Goal: Information Seeking & Learning: Learn about a topic

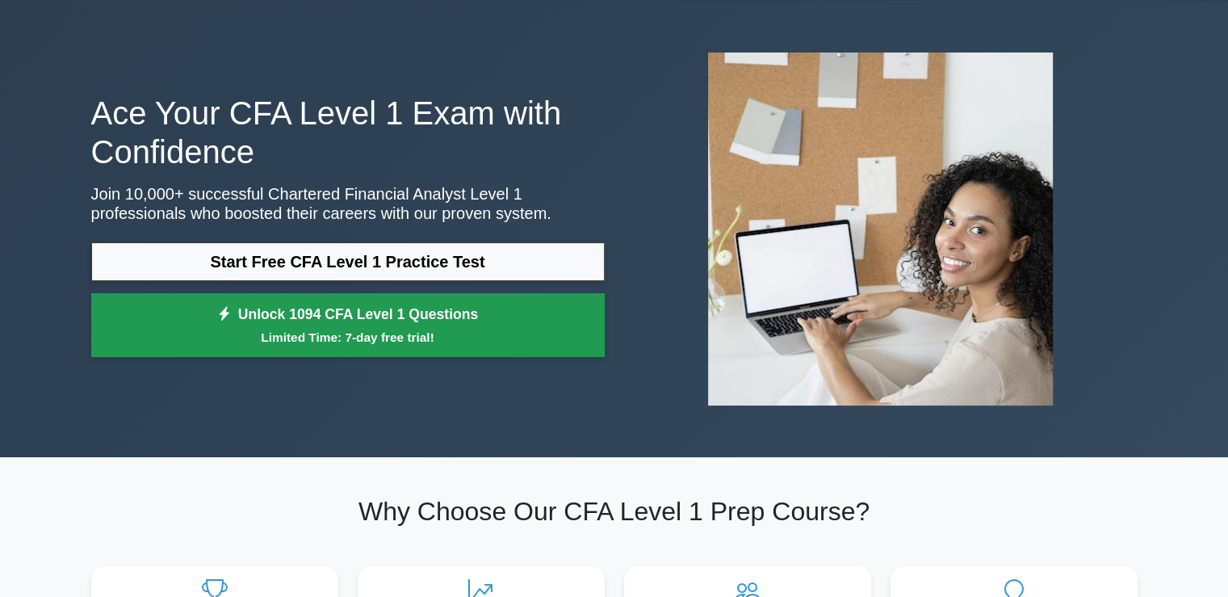
scroll to position [55, 0]
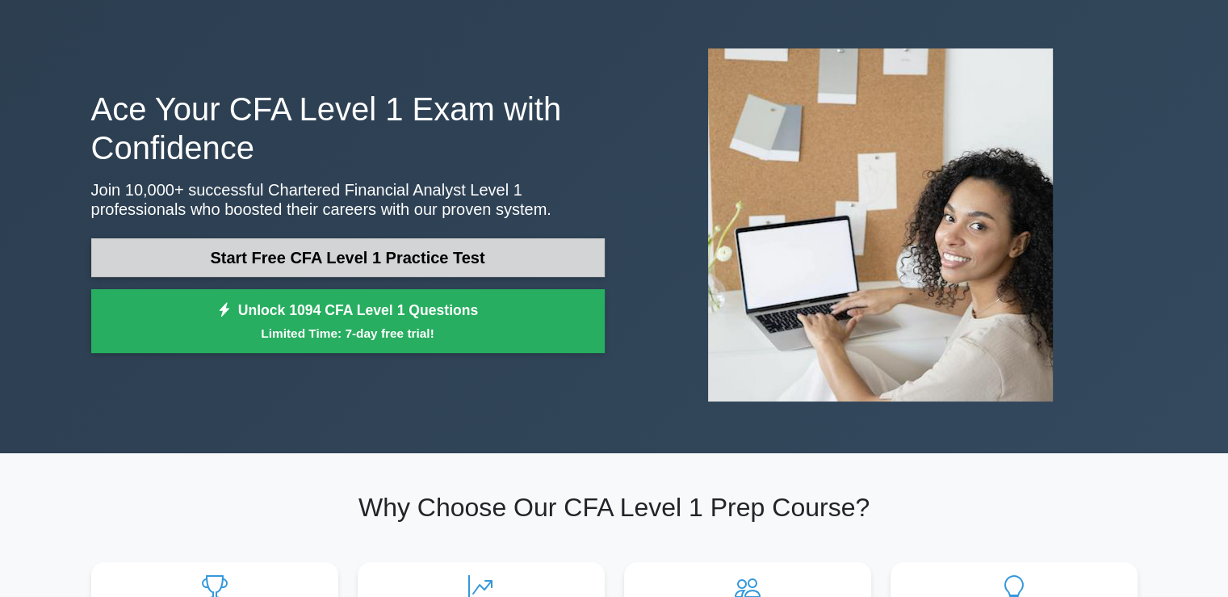
click at [504, 252] on link "Start Free CFA Level 1 Practice Test" at bounding box center [348, 257] width 514 height 39
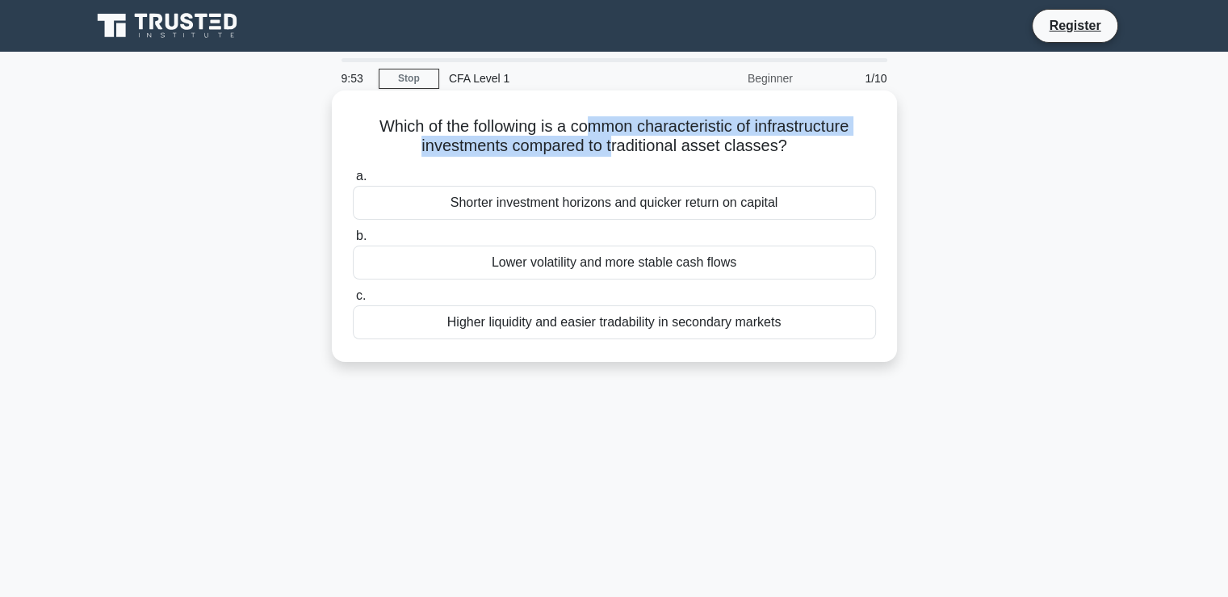
drag, startPoint x: 584, startPoint y: 130, endPoint x: 615, endPoint y: 143, distance: 34.0
click at [615, 143] on h5 "Which of the following is a common characteristic of infrastructure investments…" at bounding box center [614, 136] width 527 height 40
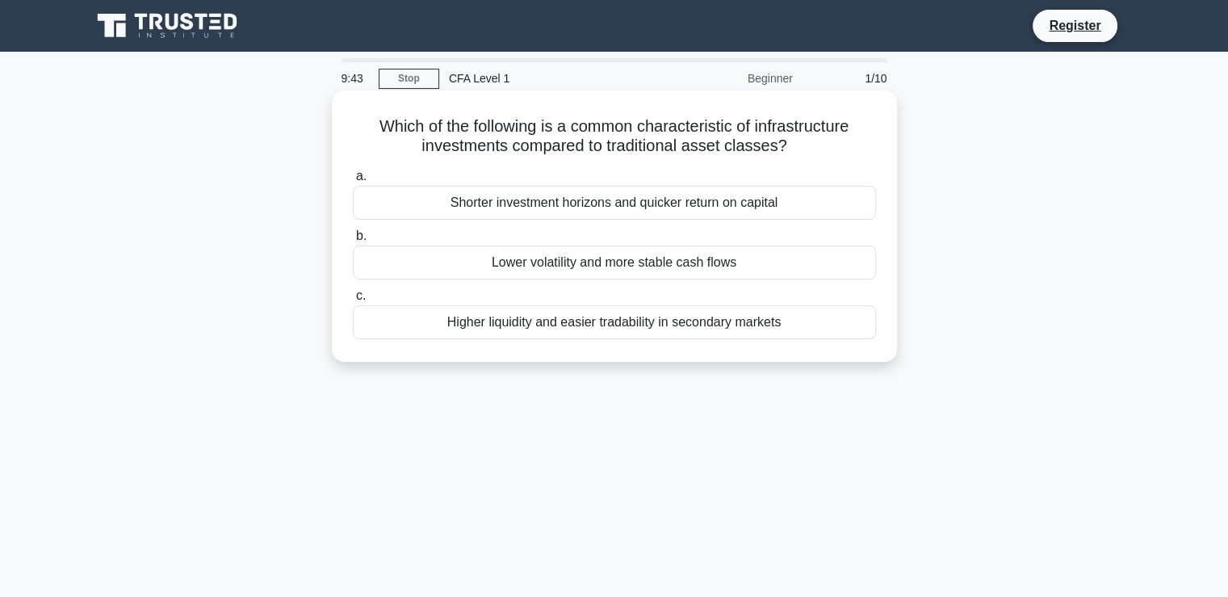
click at [591, 200] on div "Shorter investment horizons and quicker return on capital" at bounding box center [614, 203] width 523 height 34
click at [353, 182] on input "a. Shorter investment horizons and quicker return on capital" at bounding box center [353, 176] width 0 height 10
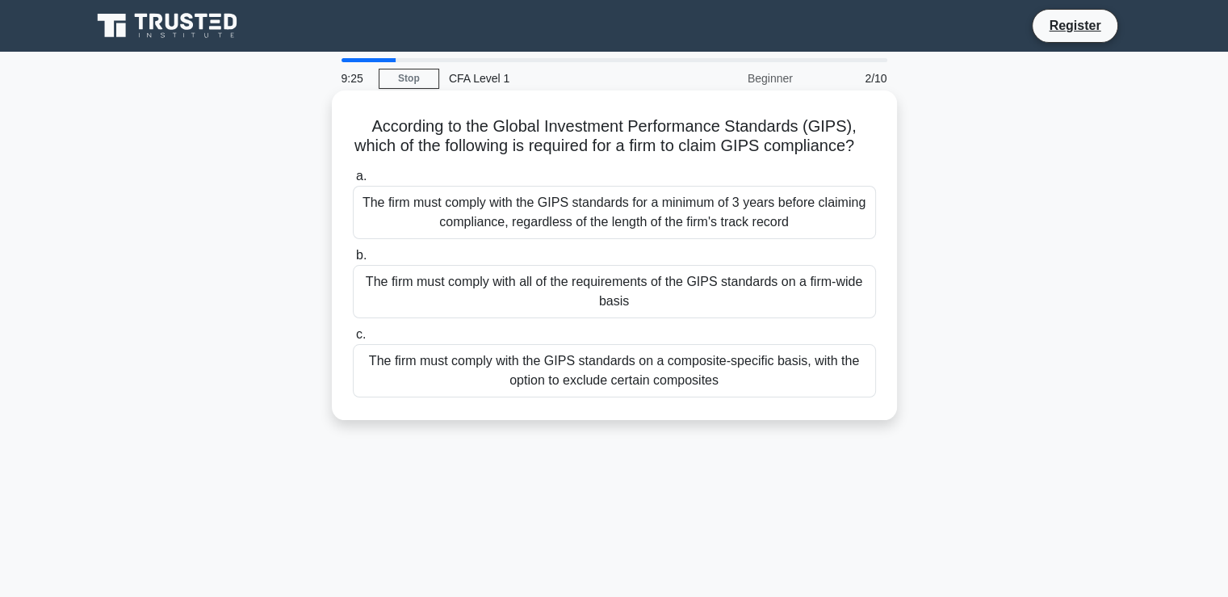
click at [598, 239] on div "The firm must comply with the GIPS standards for a minimum of 3 years before cl…" at bounding box center [614, 212] width 523 height 53
click at [353, 182] on input "a. The firm must comply with the GIPS standards for a minimum of 3 years before…" at bounding box center [353, 176] width 0 height 10
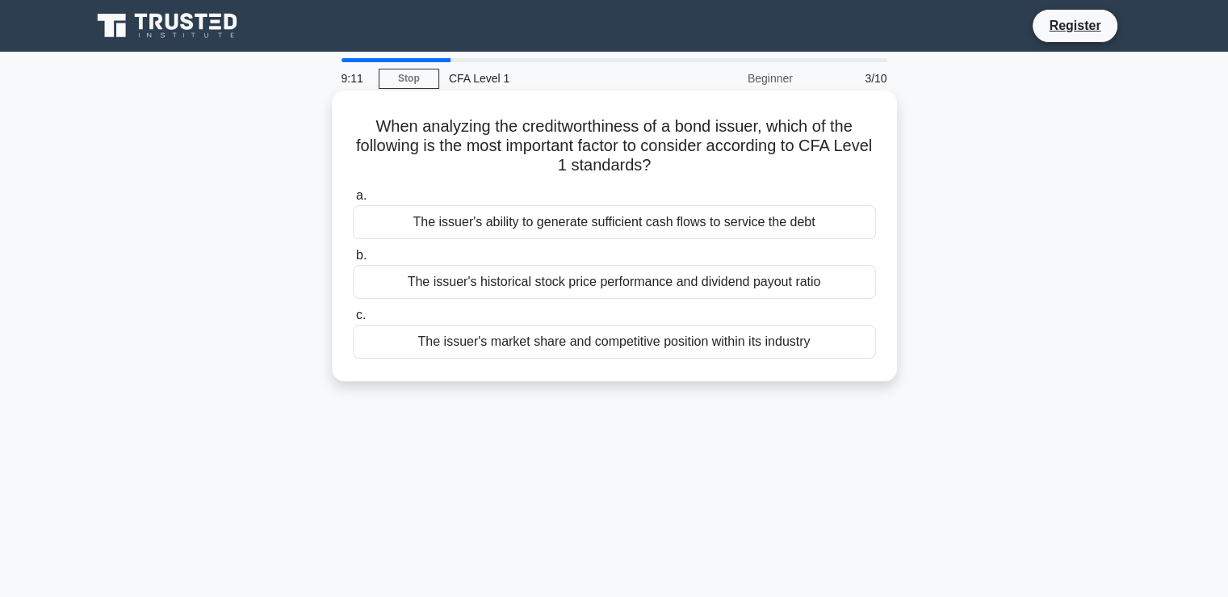
click at [595, 221] on div "The issuer's ability to generate sufficient cash flows to service the debt" at bounding box center [614, 222] width 523 height 34
click at [353, 201] on input "a. The issuer's ability to generate sufficient cash flows to service the debt" at bounding box center [353, 196] width 0 height 10
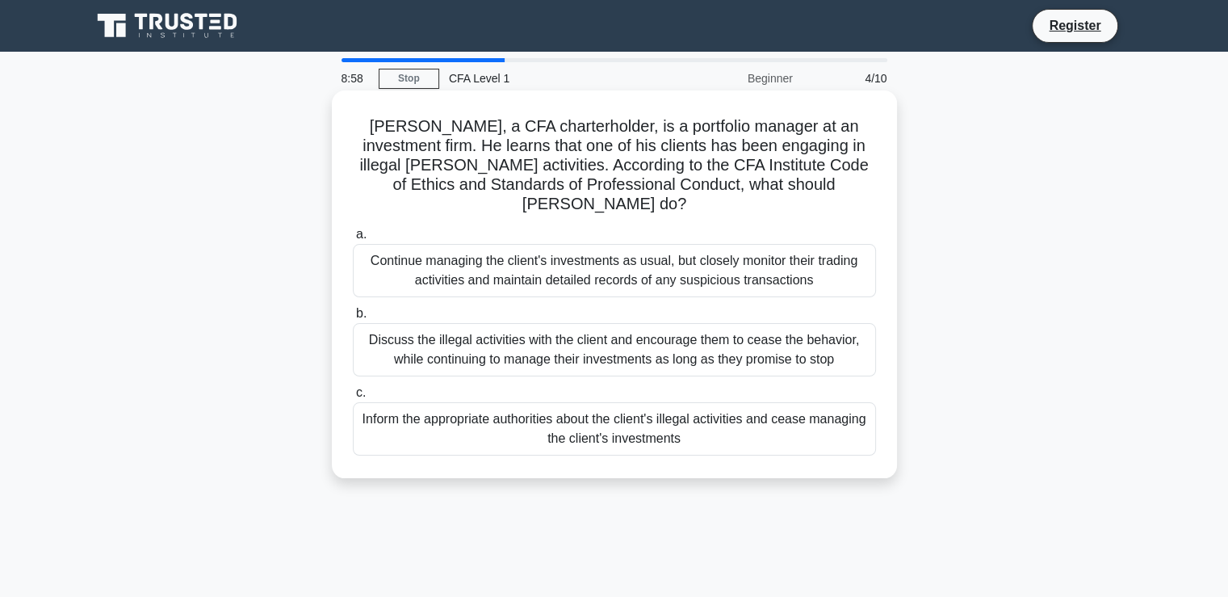
click at [531, 413] on div "Inform the appropriate authorities about the client's illegal activities and ce…" at bounding box center [614, 428] width 523 height 53
click at [353, 398] on input "c. Inform the appropriate authorities about the client's illegal activities and…" at bounding box center [353, 393] width 0 height 10
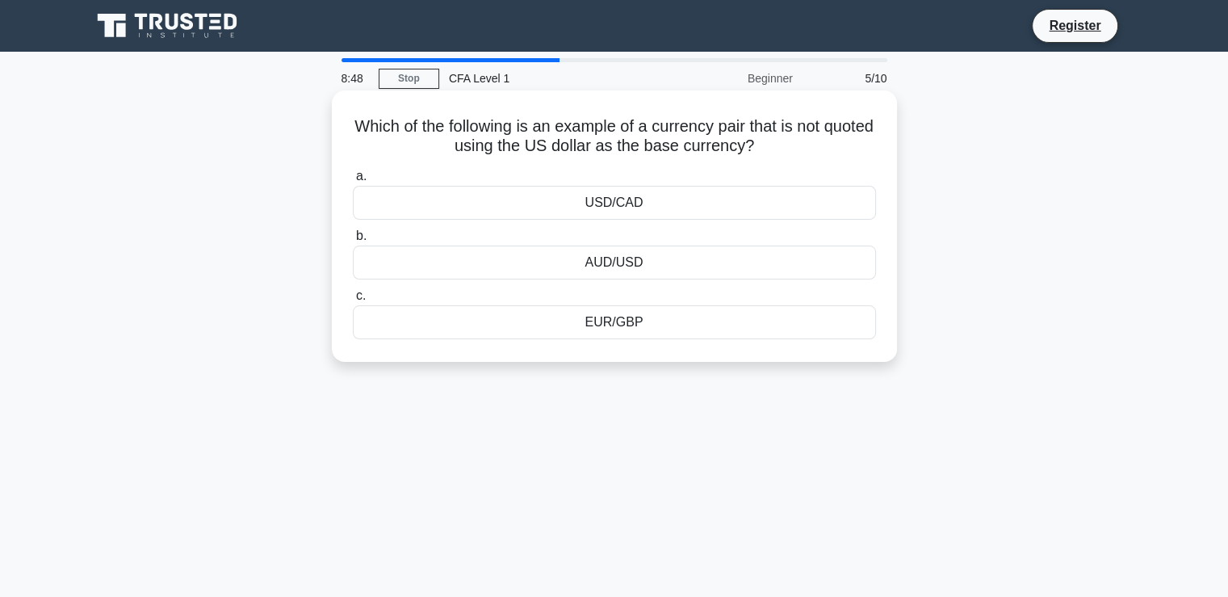
click at [544, 334] on div "EUR/GBP" at bounding box center [614, 322] width 523 height 34
click at [353, 301] on input "c. EUR/GBP" at bounding box center [353, 296] width 0 height 10
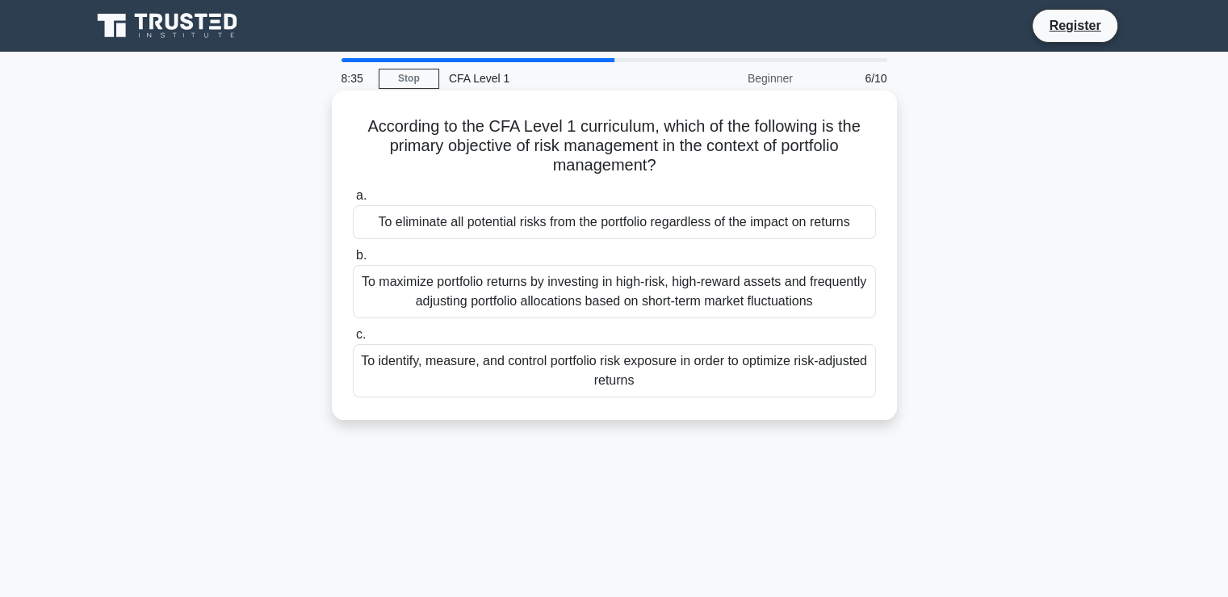
click at [499, 382] on div "To identify, measure, and control portfolio risk exposure in order to optimize …" at bounding box center [614, 370] width 523 height 53
click at [353, 340] on input "c. To identify, measure, and control portfolio risk exposure in order to optimi…" at bounding box center [353, 335] width 0 height 10
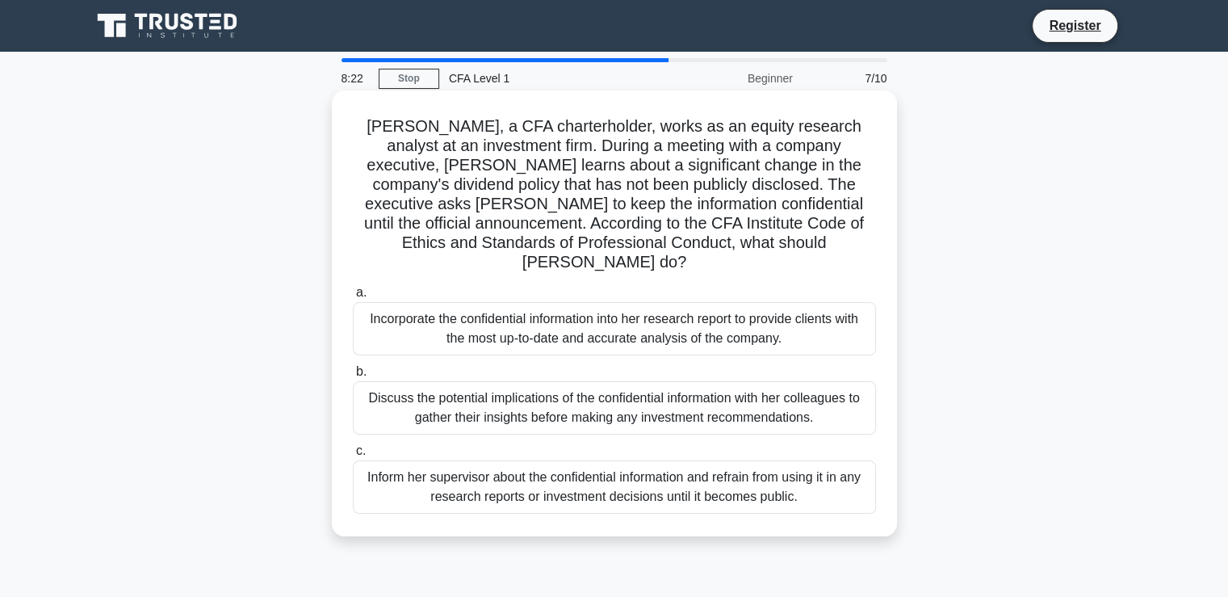
click at [470, 480] on div "Inform her supervisor about the confidential information and refrain from using…" at bounding box center [614, 486] width 523 height 53
click at [353, 456] on input "c. Inform her supervisor about the confidential information and refrain from us…" at bounding box center [353, 451] width 0 height 10
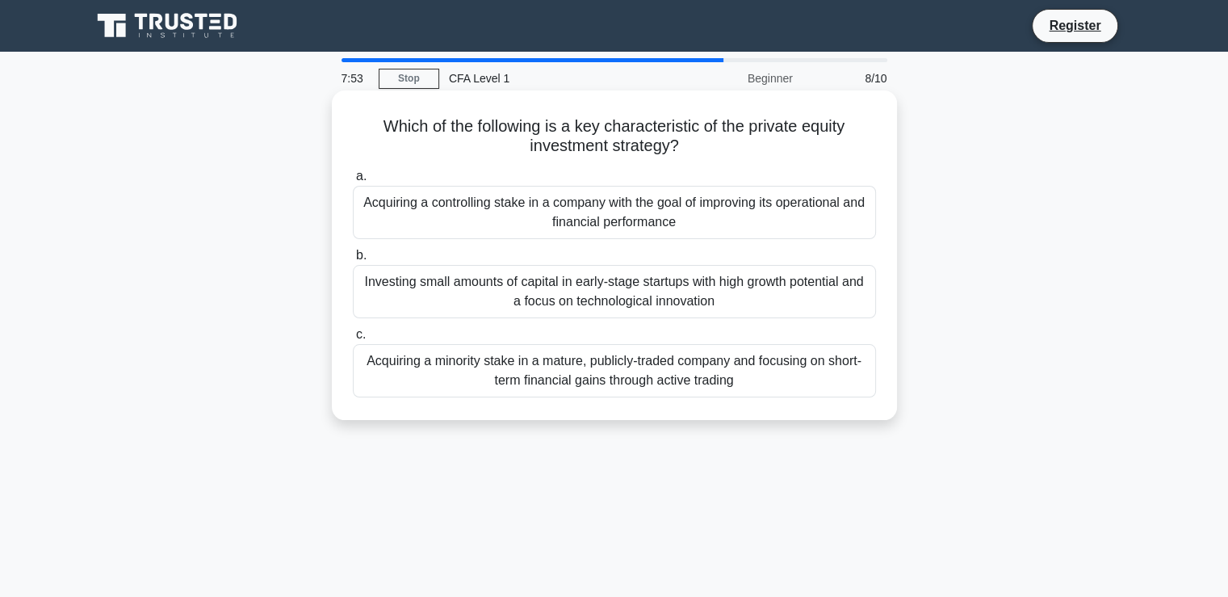
click at [540, 219] on div "Acquiring a controlling stake in a company with the goal of improving its opera…" at bounding box center [614, 212] width 523 height 53
click at [353, 182] on input "a. Acquiring a controlling stake in a company with the goal of improving its op…" at bounding box center [353, 176] width 0 height 10
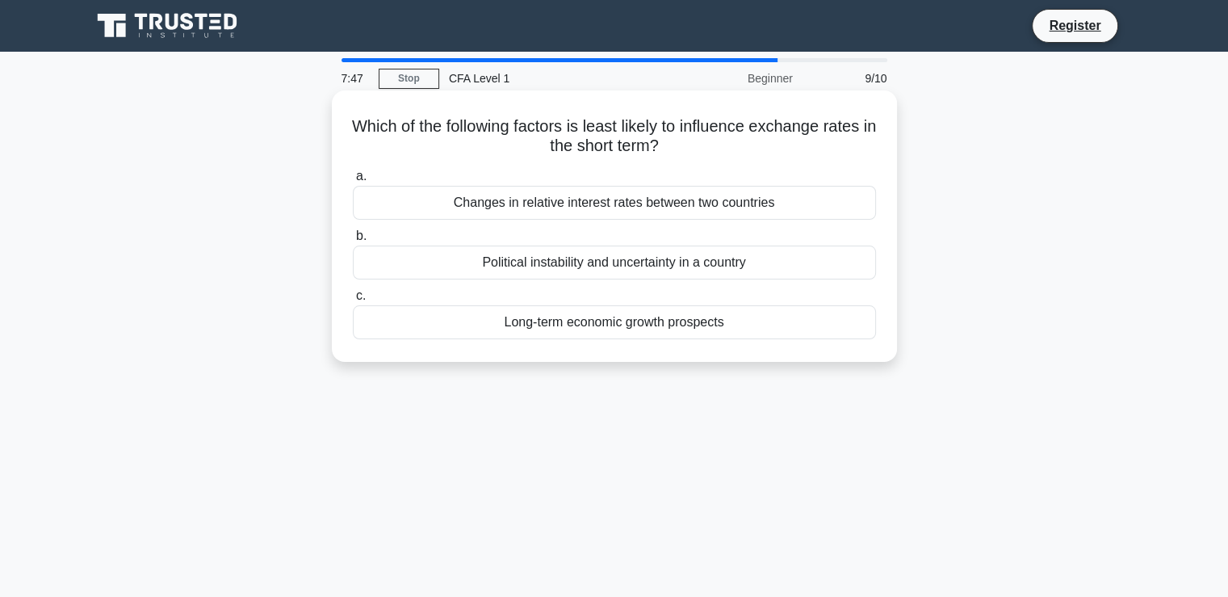
click at [509, 260] on div "Political instability and uncertainty in a country" at bounding box center [614, 263] width 523 height 34
click at [353, 241] on input "b. Political instability and uncertainty in a country" at bounding box center [353, 236] width 0 height 10
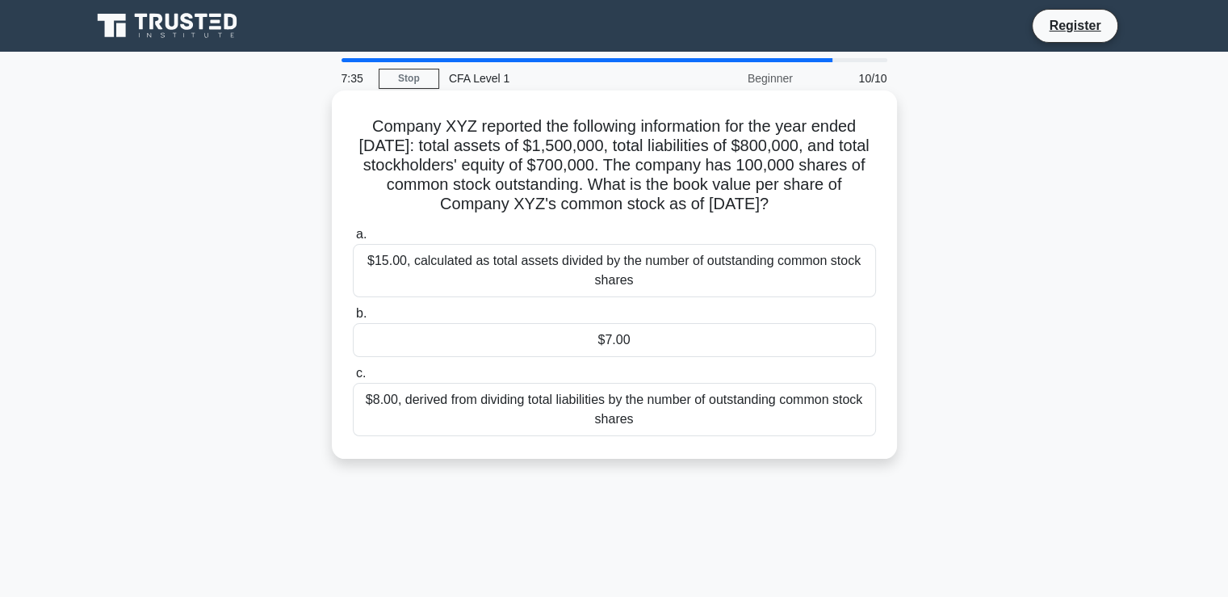
click at [556, 291] on div "$15.00, calculated as total assets divided by the number of outstanding common …" at bounding box center [614, 270] width 523 height 53
click at [353, 240] on input "a. $15.00, calculated as total assets divided by the number of outstanding comm…" at bounding box center [353, 234] width 0 height 10
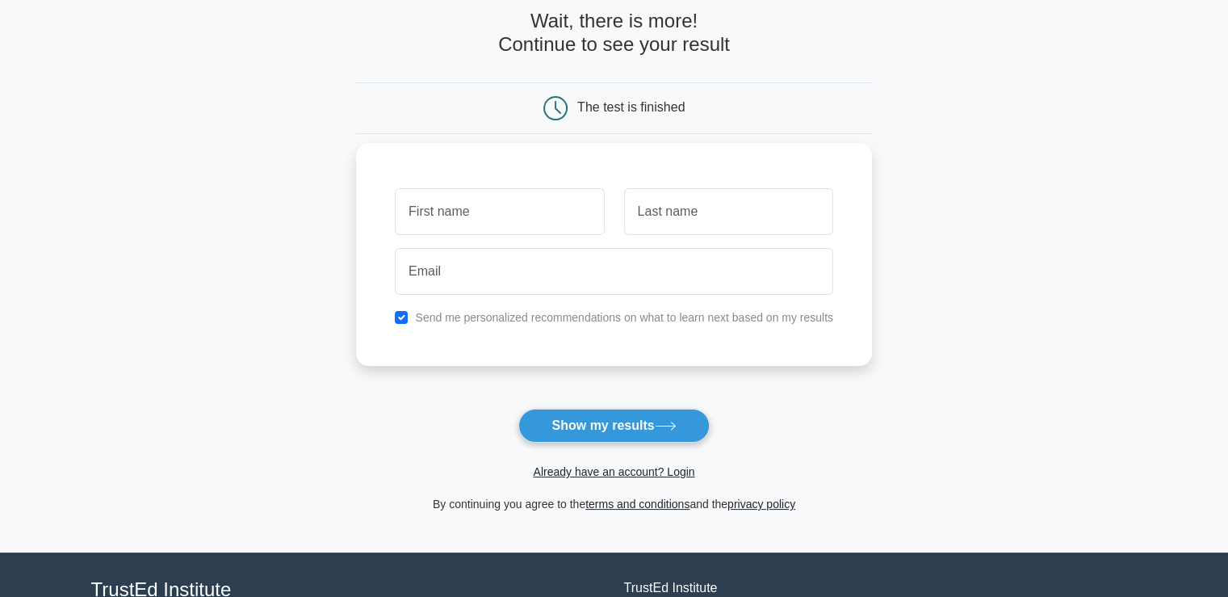
scroll to position [87, 0]
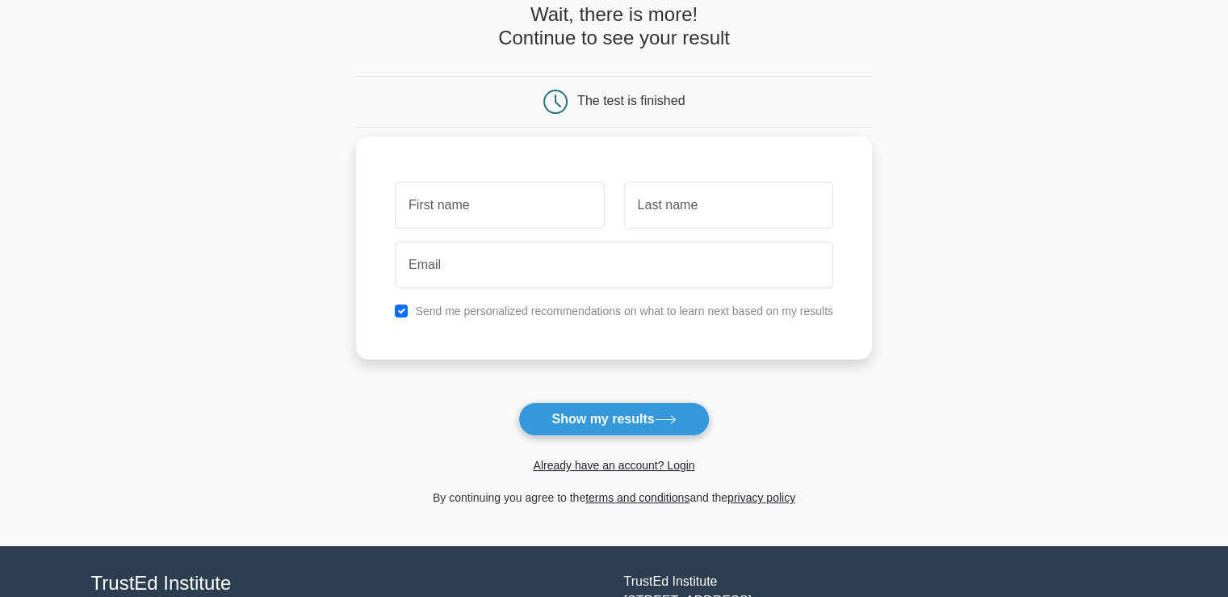
click at [535, 220] on input "text" at bounding box center [499, 205] width 209 height 47
type input "sh"
click at [540, 220] on input "sh" at bounding box center [499, 205] width 209 height 47
type input "kw"
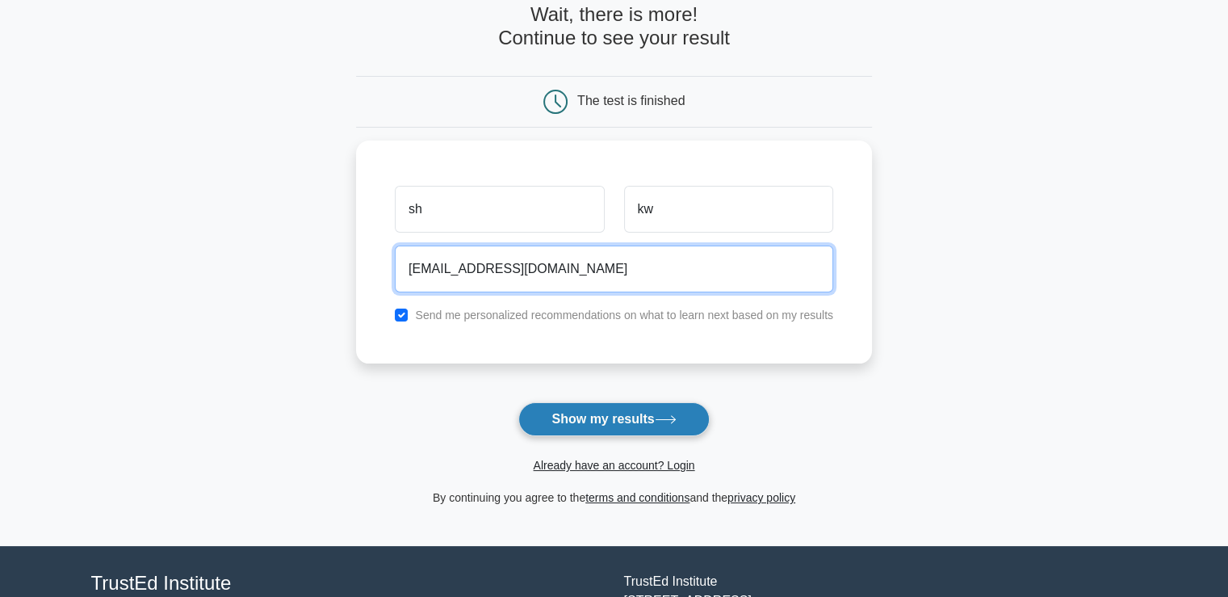
type input "[EMAIL_ADDRESS][DOMAIN_NAME]"
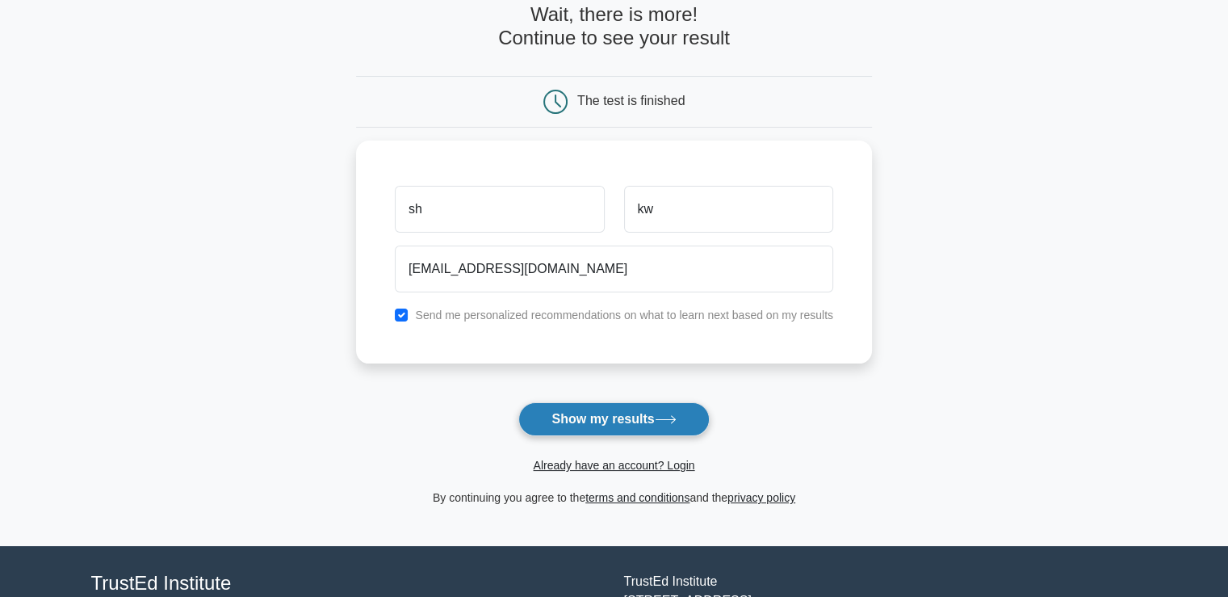
click at [569, 415] on button "Show my results" at bounding box center [614, 419] width 191 height 34
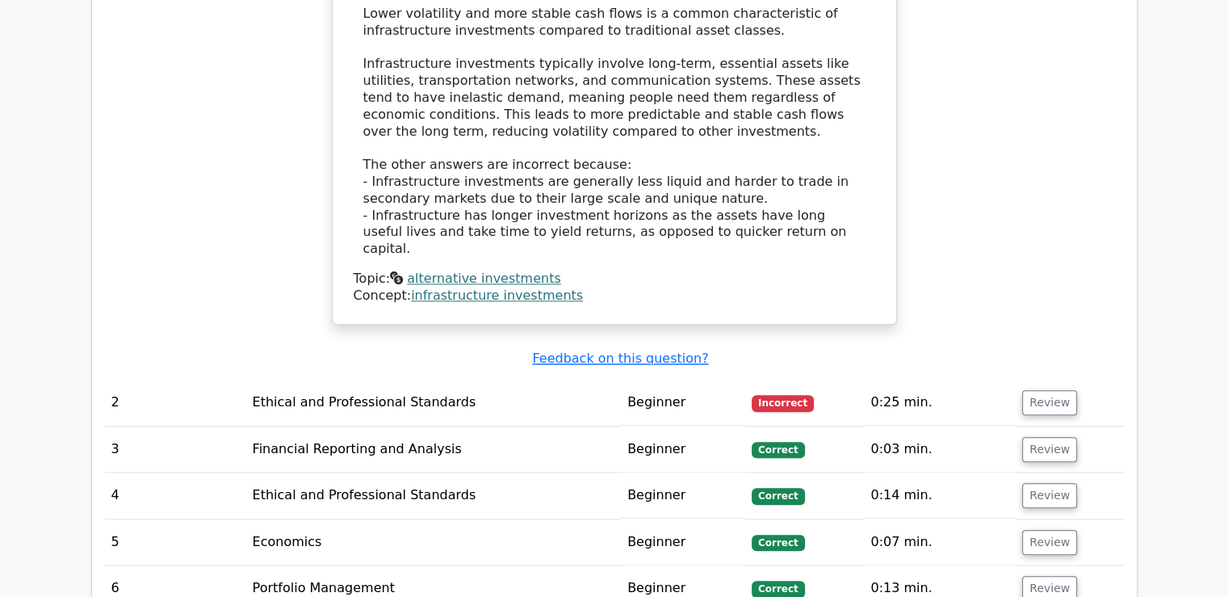
scroll to position [1644, 0]
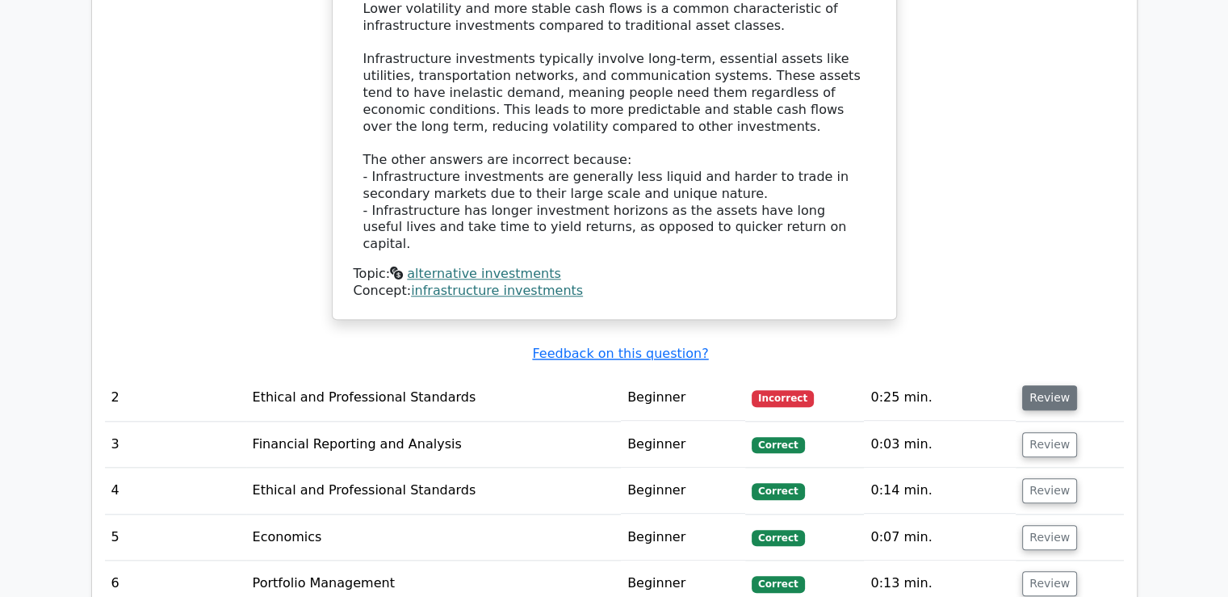
click at [1050, 385] on button "Review" at bounding box center [1049, 397] width 55 height 25
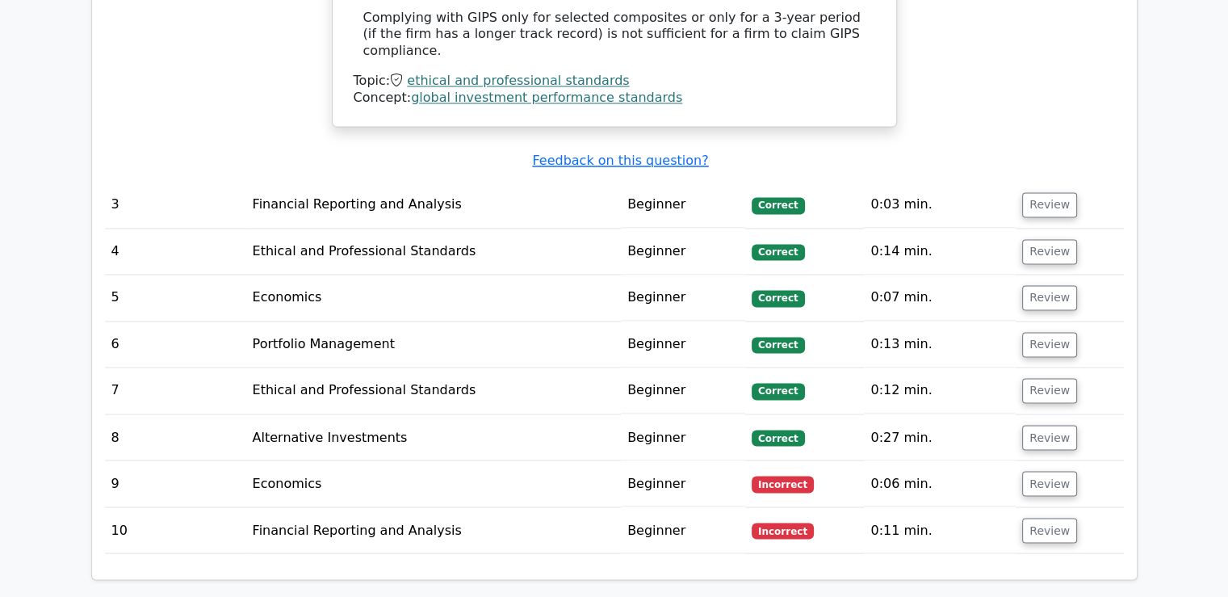
scroll to position [2704, 0]
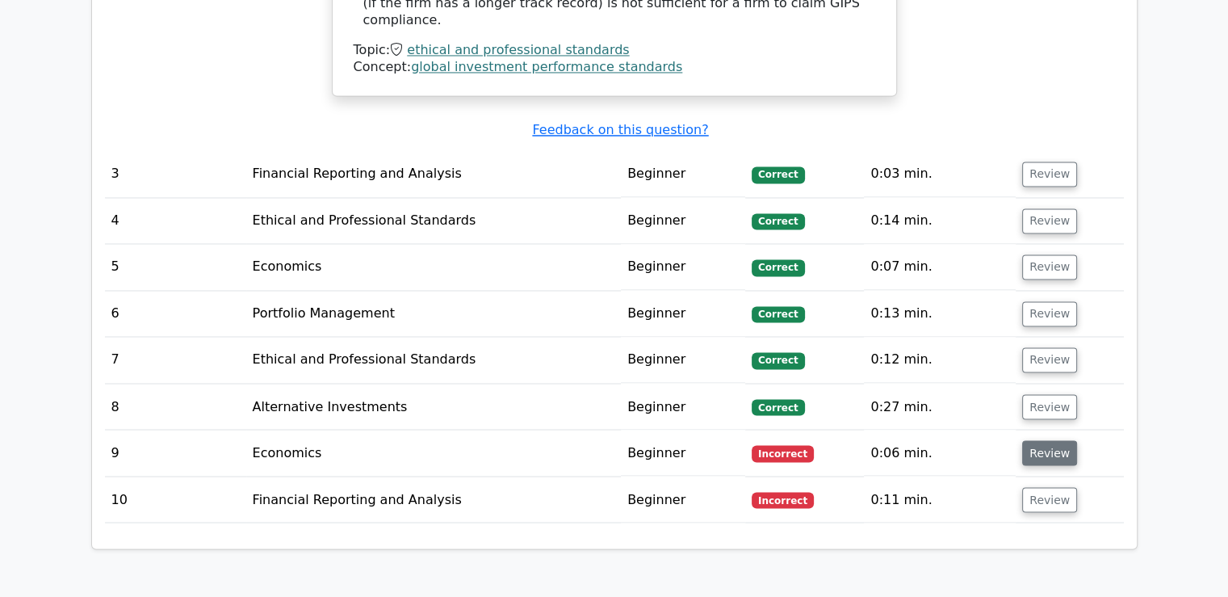
click at [1037, 440] on button "Review" at bounding box center [1049, 452] width 55 height 25
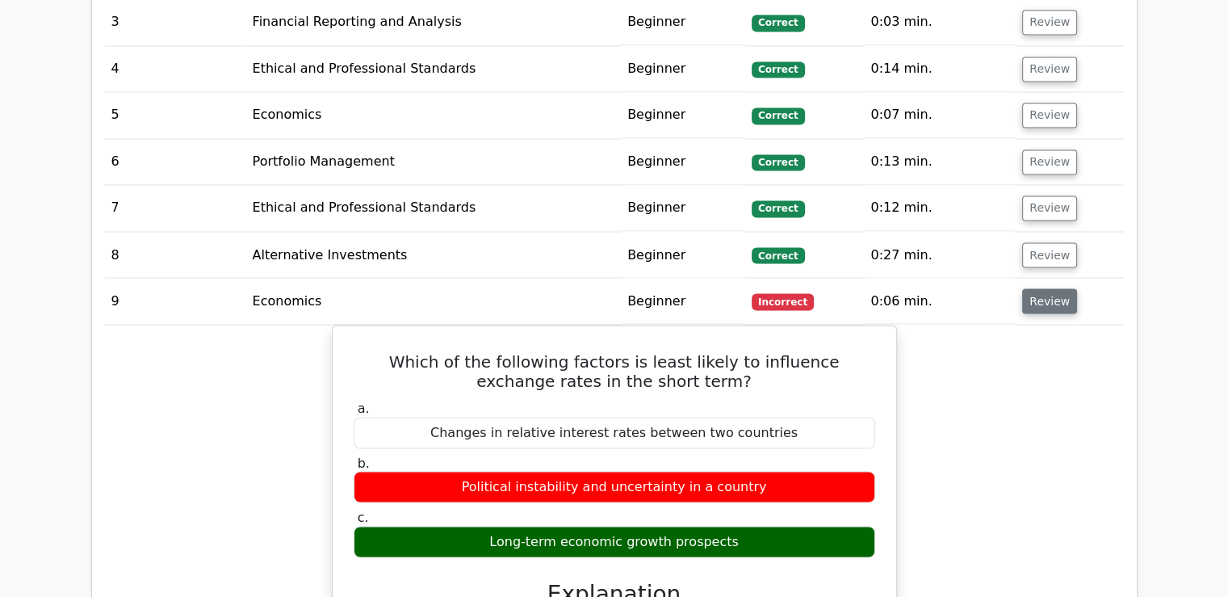
scroll to position [2857, 0]
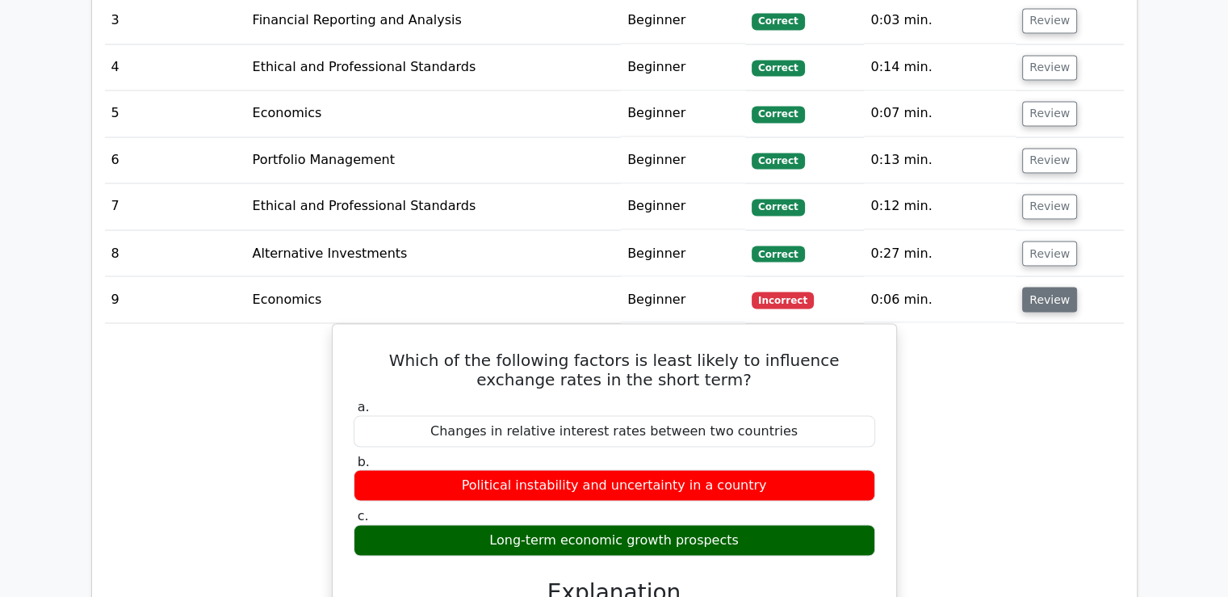
click at [1055, 287] on button "Review" at bounding box center [1049, 299] width 55 height 25
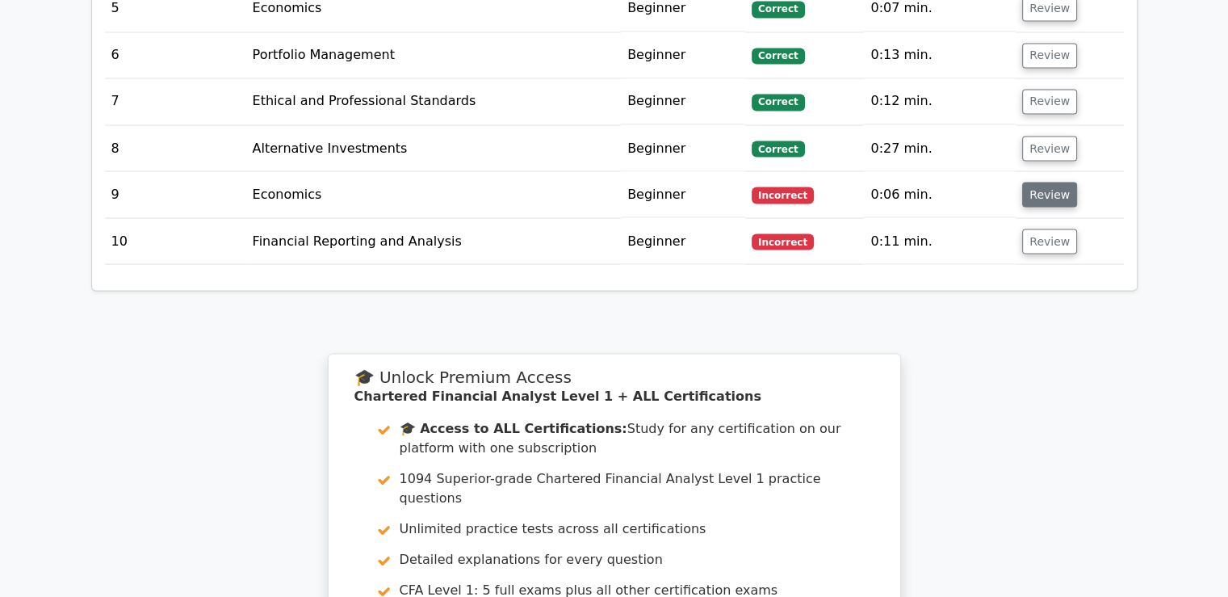
scroll to position [2964, 0]
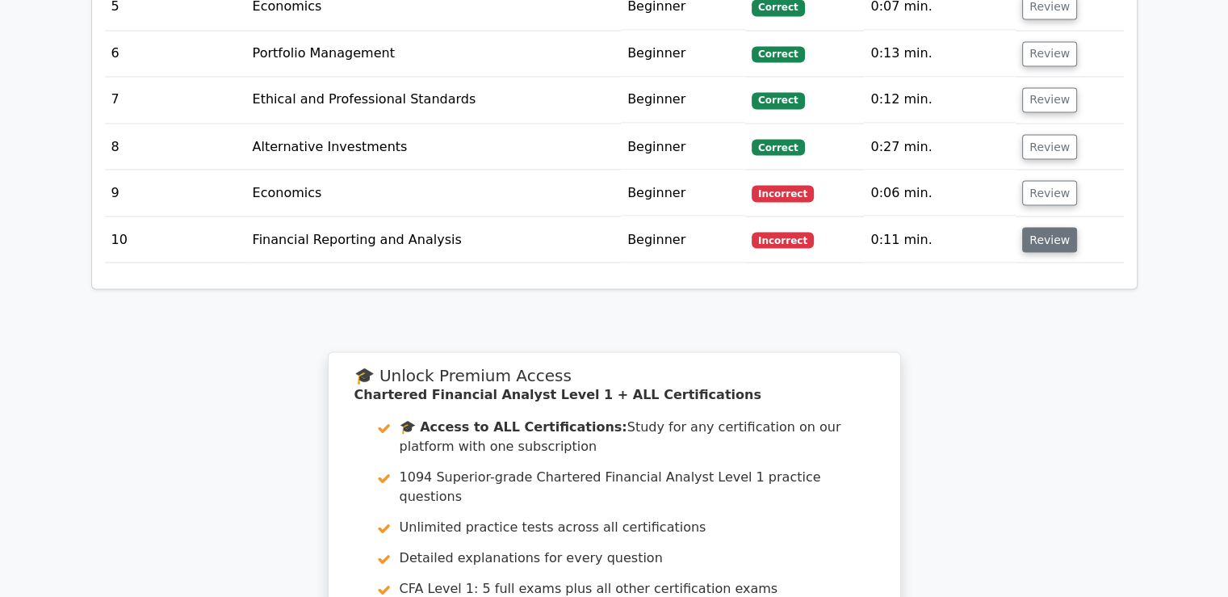
click at [1044, 227] on button "Review" at bounding box center [1049, 239] width 55 height 25
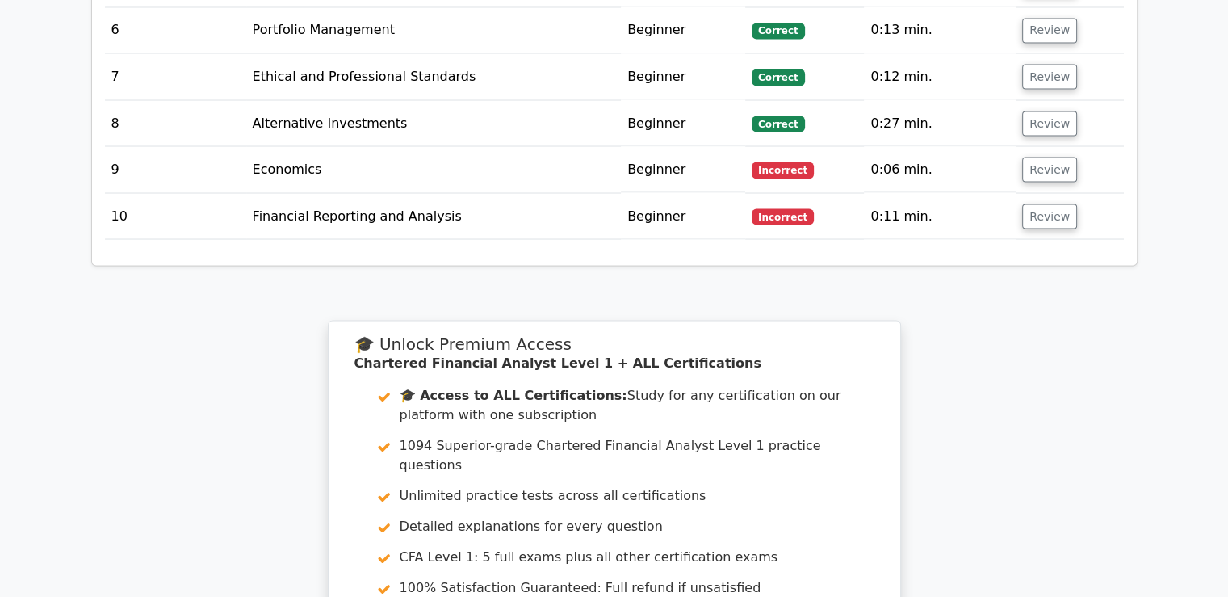
scroll to position [2994, 0]
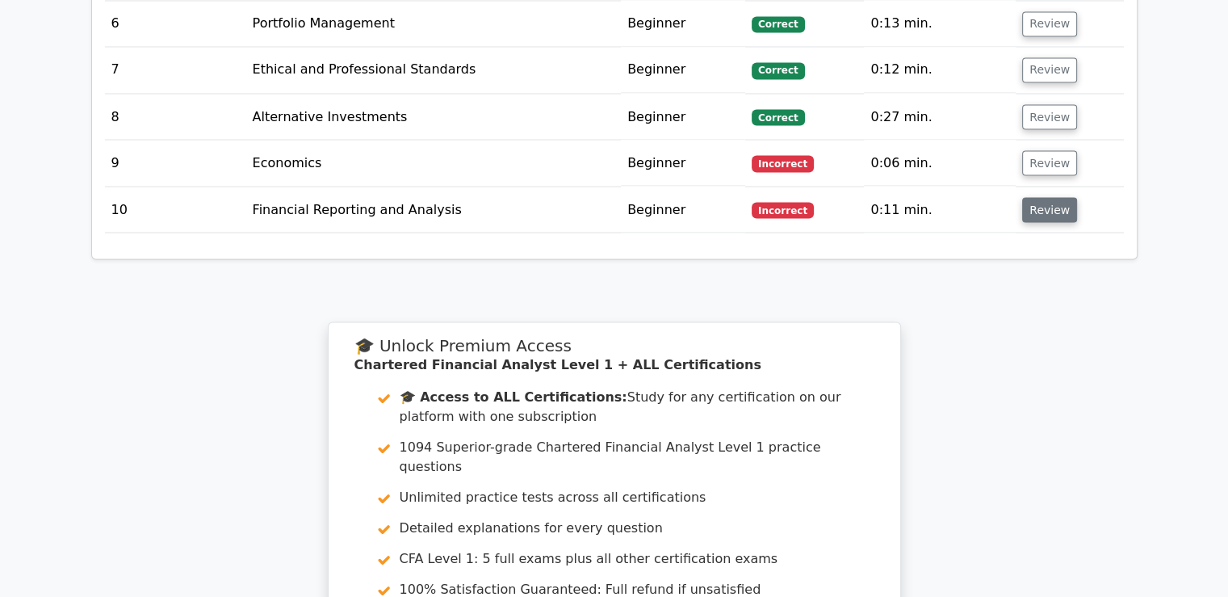
click at [1033, 197] on button "Review" at bounding box center [1049, 209] width 55 height 25
click at [1036, 197] on button "Review" at bounding box center [1049, 209] width 55 height 25
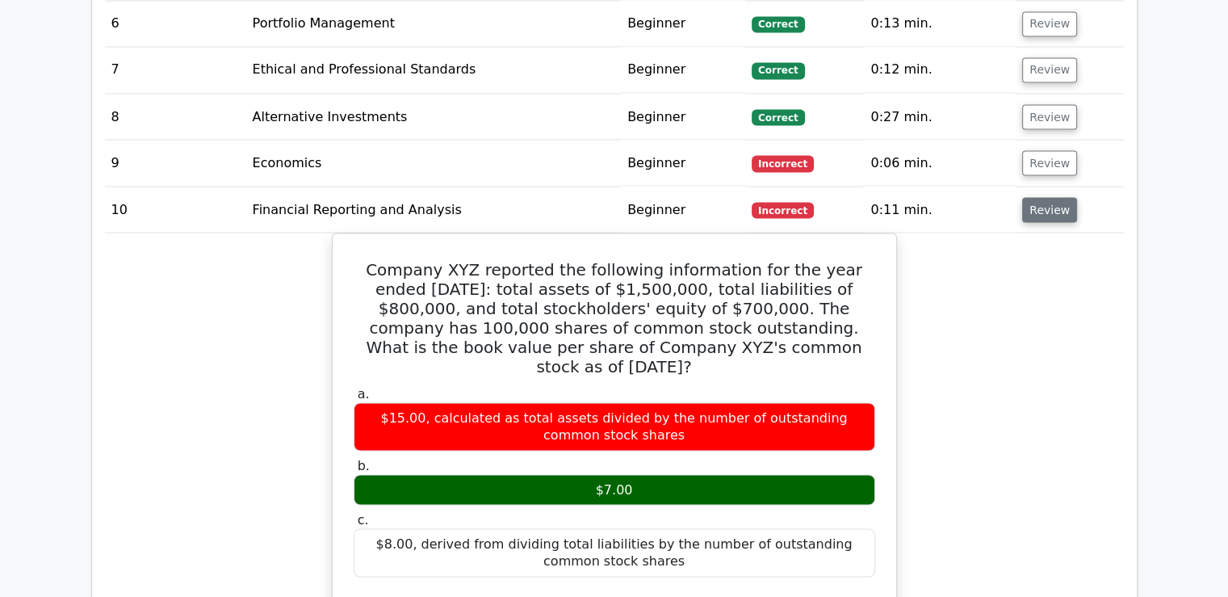
click at [1036, 197] on button "Review" at bounding box center [1049, 209] width 55 height 25
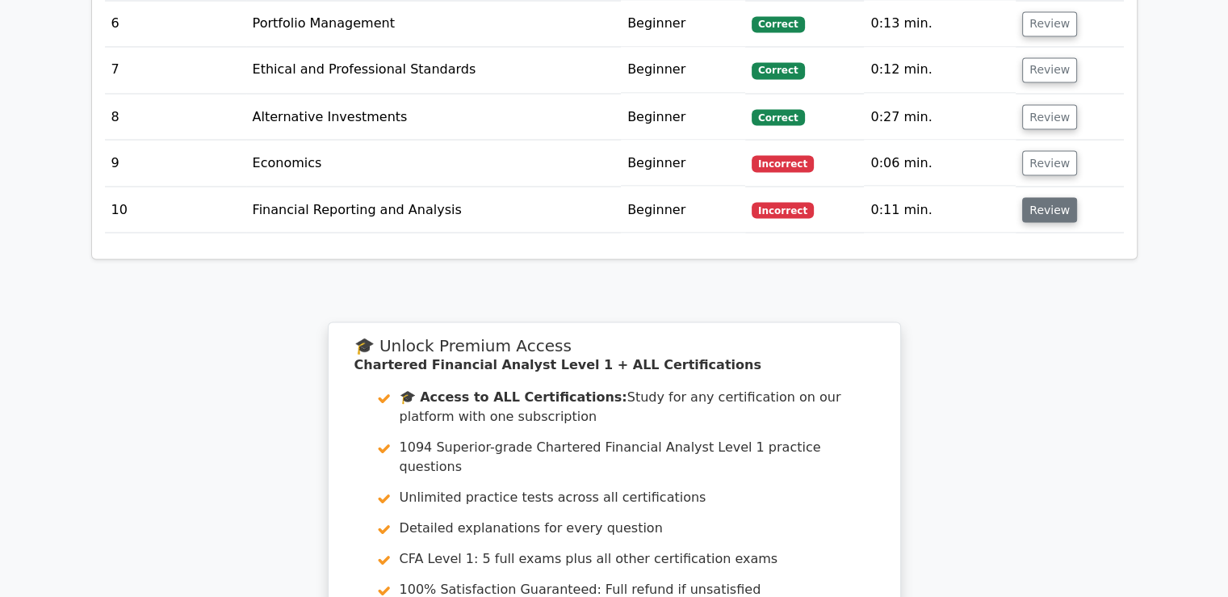
click at [1036, 197] on button "Review" at bounding box center [1049, 209] width 55 height 25
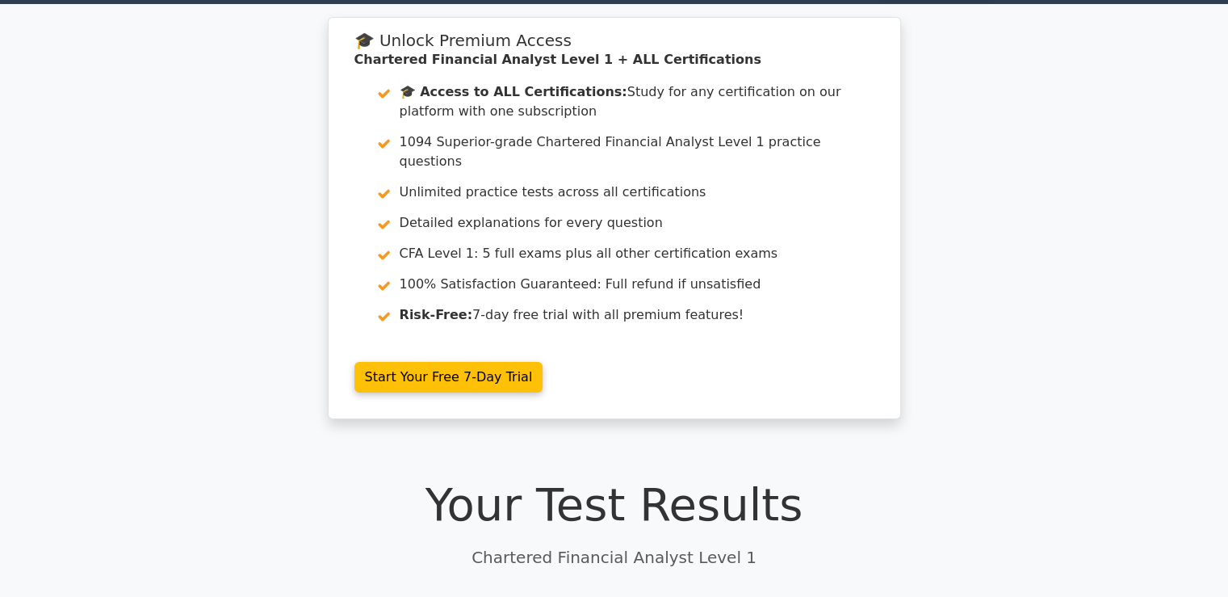
scroll to position [0, 0]
